Goal: Obtain resource: Download file/media

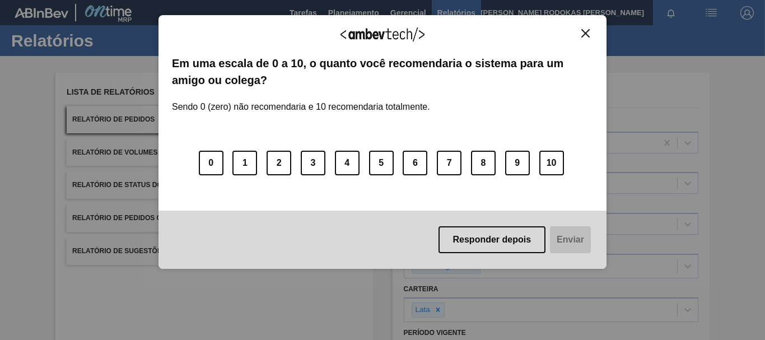
click at [580, 31] on button "Close" at bounding box center [585, 34] width 15 height 10
click at [580, 33] on button "Close" at bounding box center [585, 34] width 15 height 10
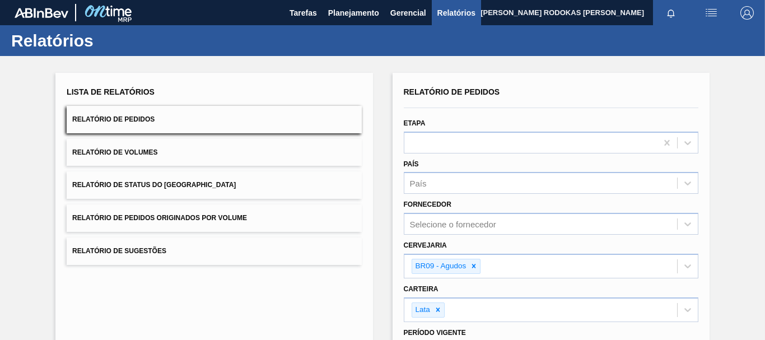
scroll to position [168, 0]
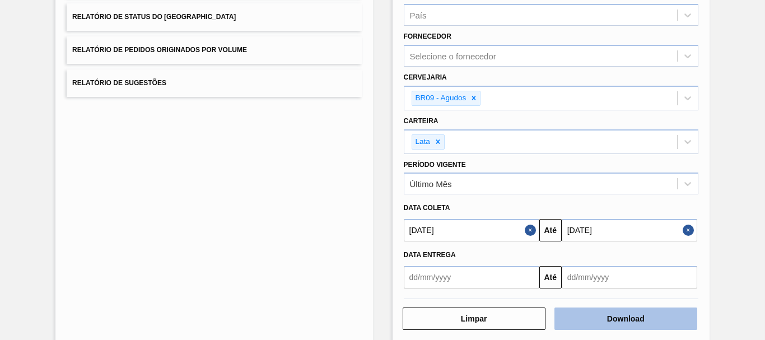
click at [624, 318] on button "Download" at bounding box center [626, 319] width 143 height 22
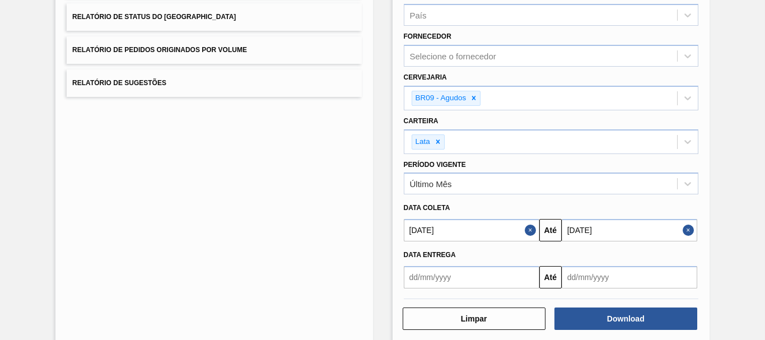
scroll to position [0, 0]
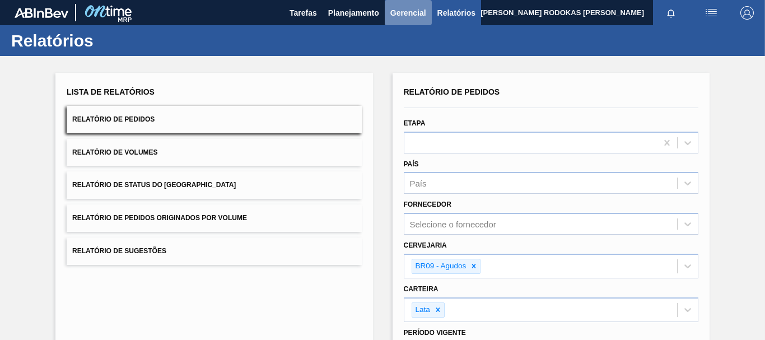
click at [415, 15] on span "Gerencial" at bounding box center [409, 12] width 36 height 13
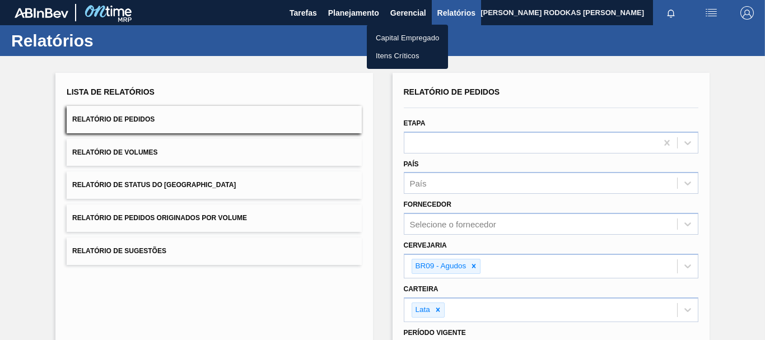
click at [329, 21] on div at bounding box center [382, 170] width 765 height 340
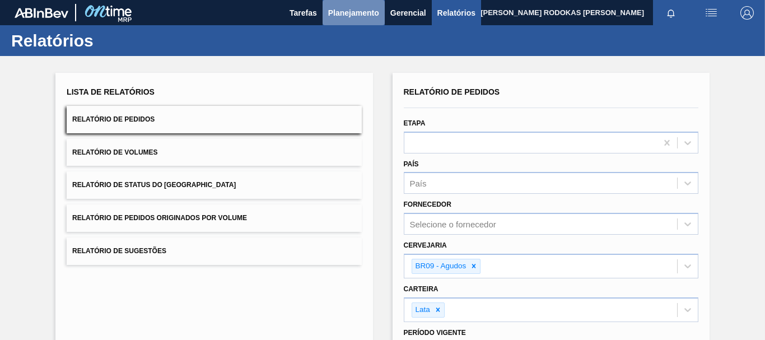
click at [343, 16] on span "Planejamento" at bounding box center [353, 12] width 51 height 13
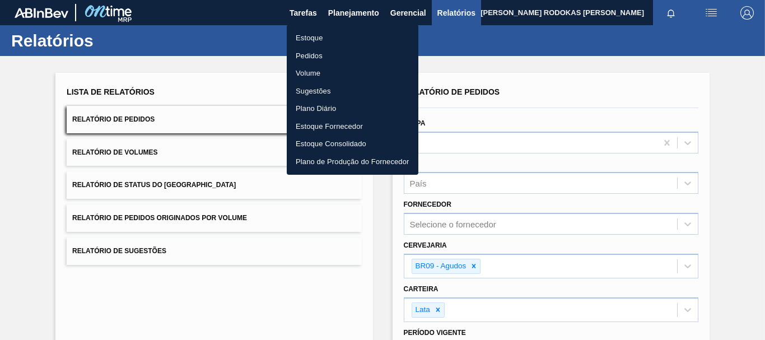
click at [310, 38] on li "Estoque" at bounding box center [353, 38] width 132 height 18
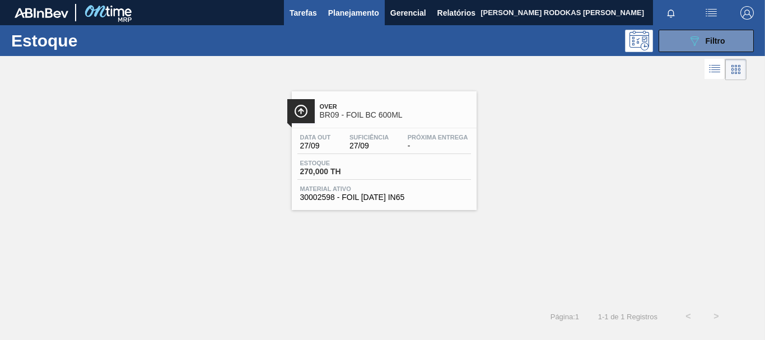
click at [284, 8] on button "Tarefas" at bounding box center [303, 12] width 39 height 25
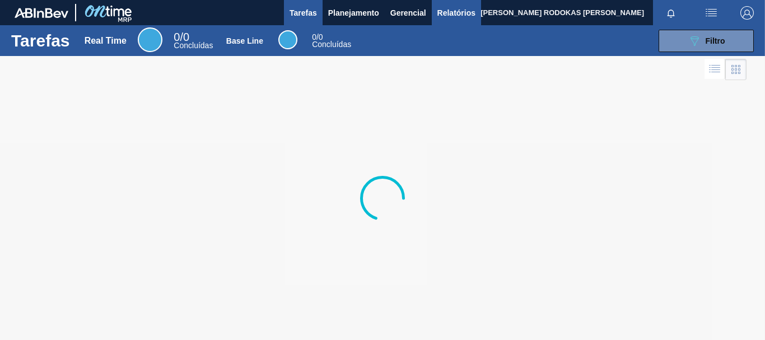
click at [459, 15] on span "Relatórios" at bounding box center [457, 12] width 38 height 13
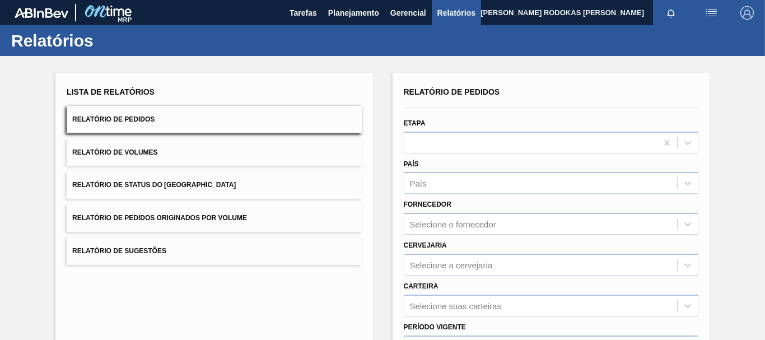
click at [231, 182] on button "Relatório de Status do [GEOGRAPHIC_DATA]" at bounding box center [214, 184] width 295 height 27
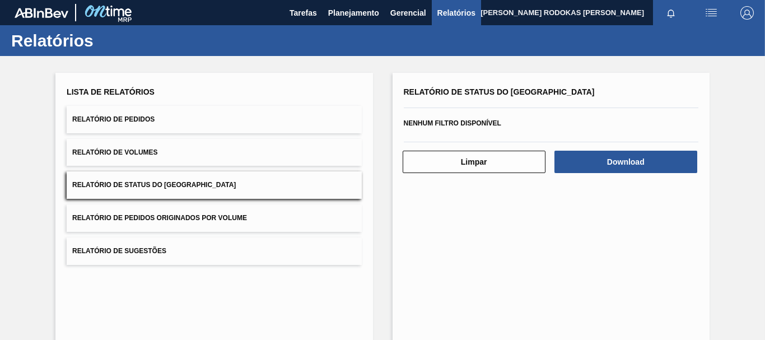
click at [227, 160] on button "Relatório de Volumes" at bounding box center [214, 152] width 295 height 27
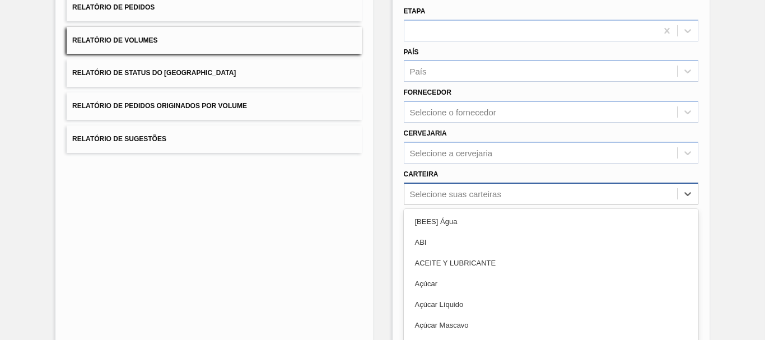
click at [499, 203] on div "option ABI focused, 2 of 101. 101 results available. Use Up and Down to choose …" at bounding box center [551, 194] width 295 height 22
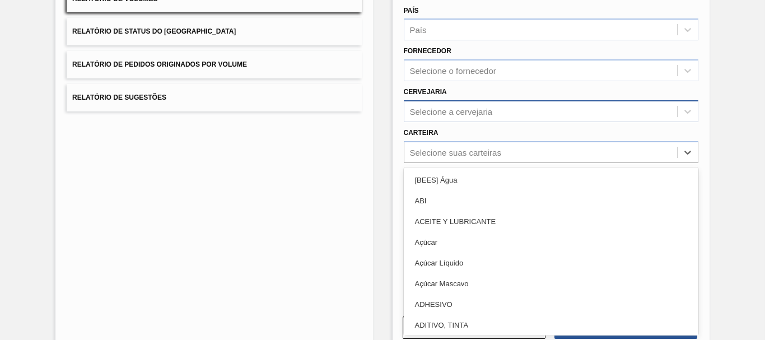
click at [442, 116] on div "Selecione a cervejaria" at bounding box center [451, 111] width 83 height 10
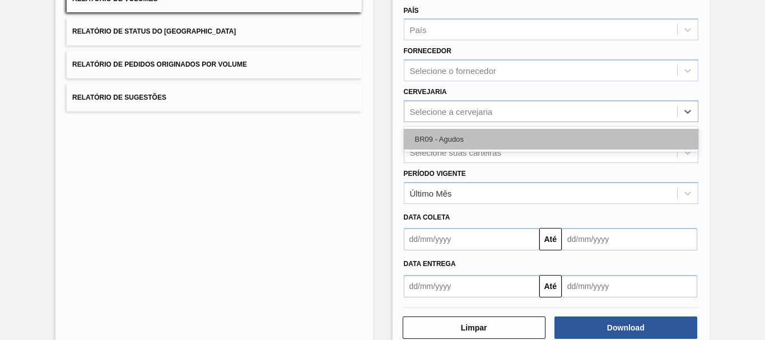
click at [440, 134] on div "BR09 - Agudos" at bounding box center [551, 139] width 295 height 21
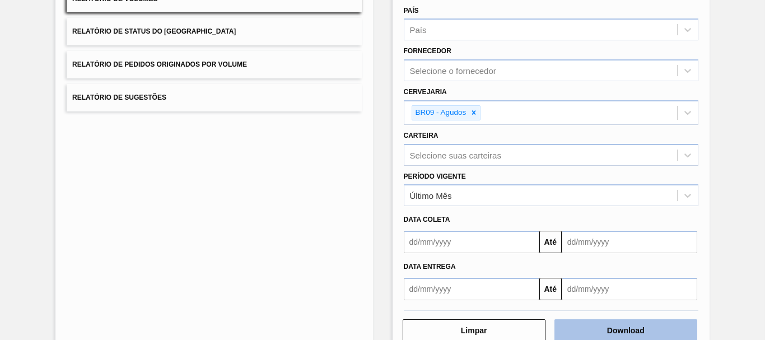
click at [635, 329] on button "Download" at bounding box center [626, 330] width 143 height 22
click at [267, 47] on div "Lista de Relatórios Relatório de Pedidos Relatório de Volumes Relatório de Stat…" at bounding box center [214, 21] width 295 height 181
click at [274, 38] on button "Relatório de Status do [GEOGRAPHIC_DATA]" at bounding box center [214, 31] width 295 height 27
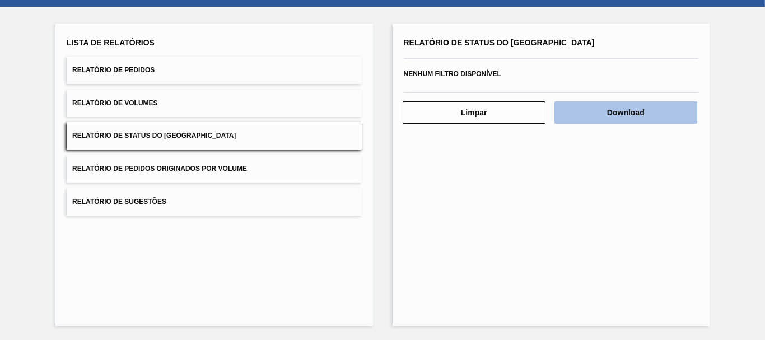
click at [613, 114] on button "Download" at bounding box center [626, 112] width 143 height 22
